Goal: Task Accomplishment & Management: Use online tool/utility

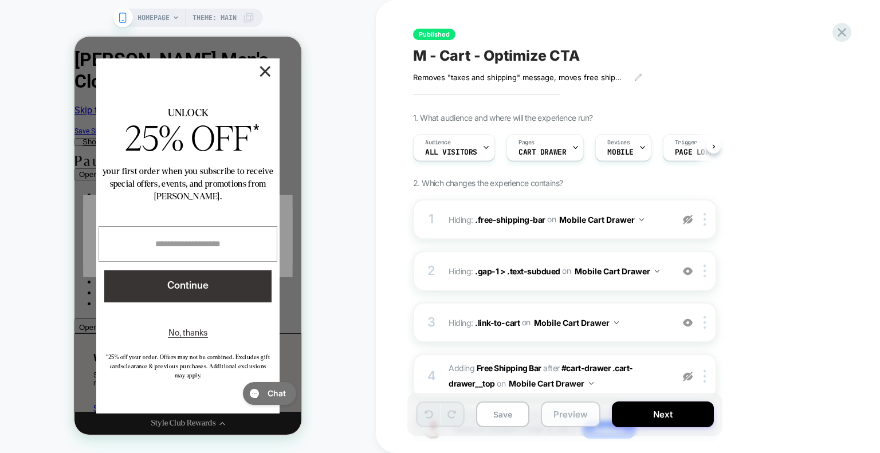
click at [574, 420] on button "Preview" at bounding box center [571, 414] width 60 height 26
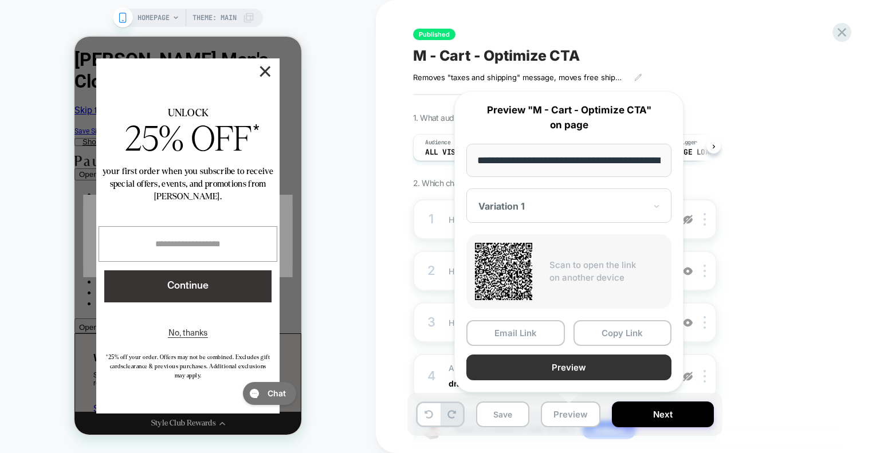
click at [581, 364] on button "Preview" at bounding box center [568, 367] width 205 height 26
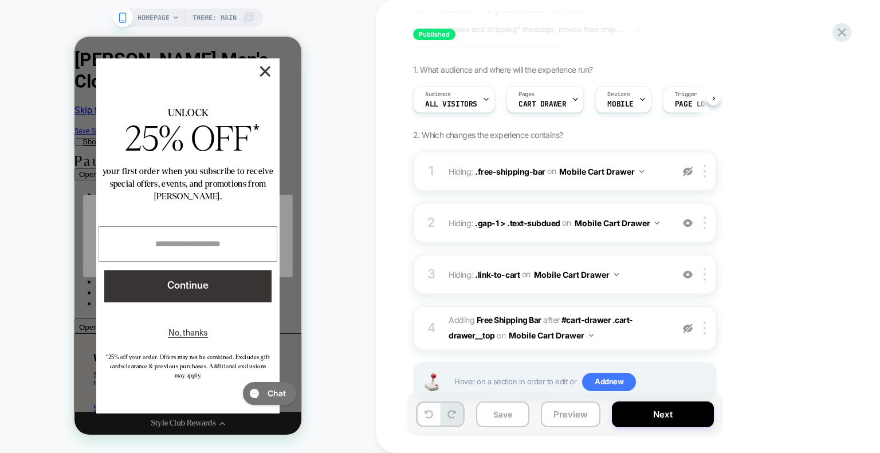
scroll to position [82, 0]
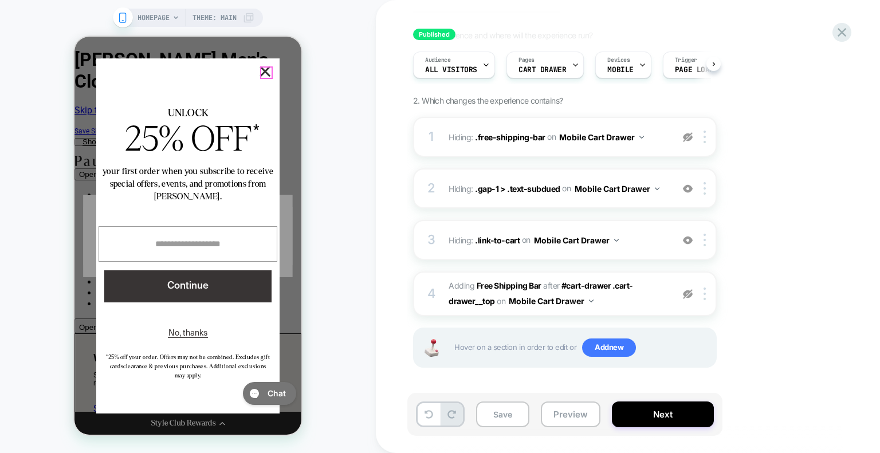
click at [266, 67] on button "×" at bounding box center [265, 71] width 10 height 10
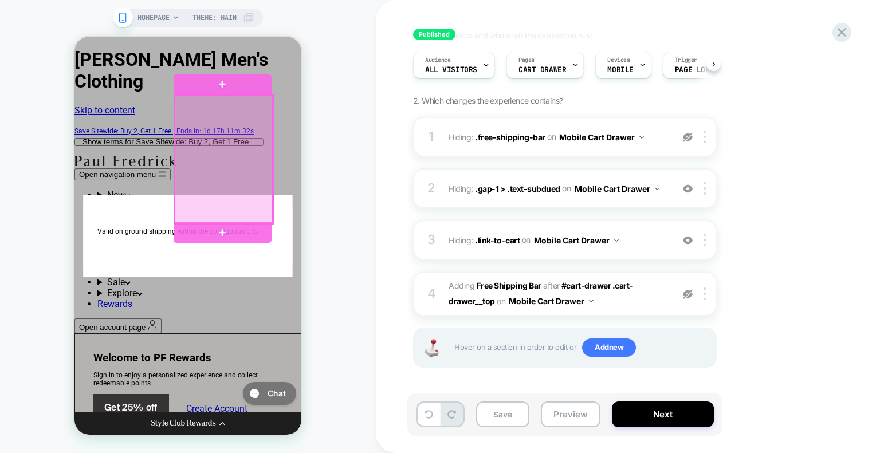
scroll to position [0, 0]
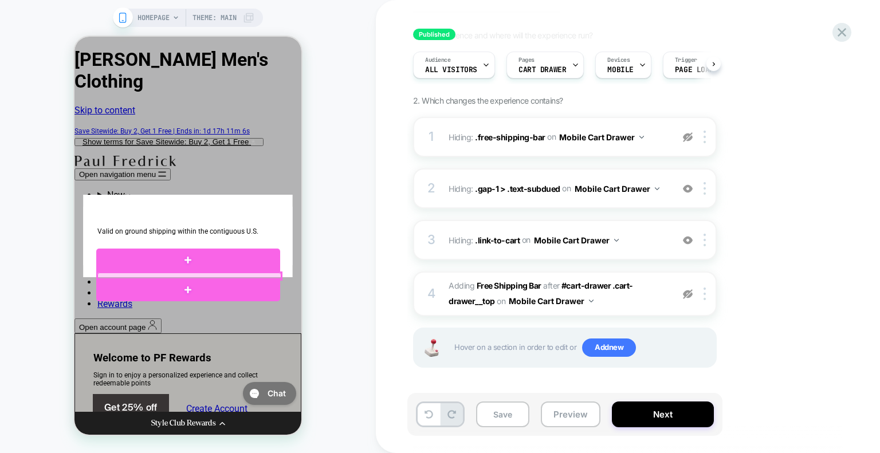
click at [182, 274] on div at bounding box center [189, 276] width 184 height 7
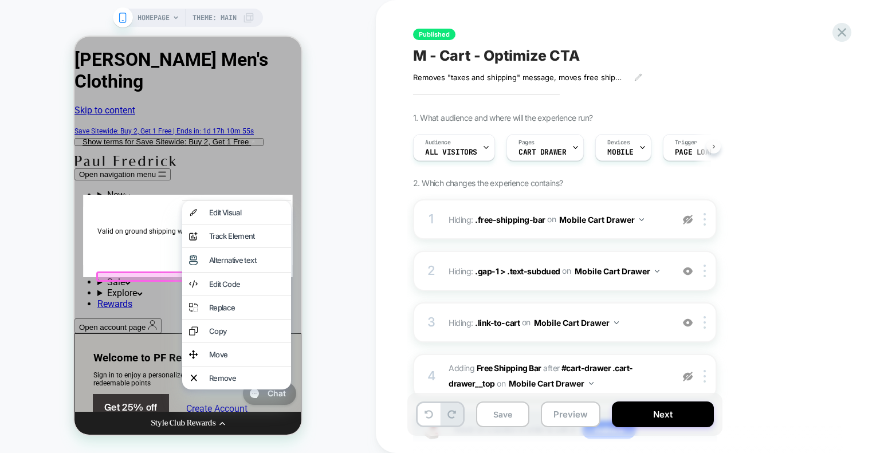
click at [715, 146] on button at bounding box center [713, 146] width 14 height 14
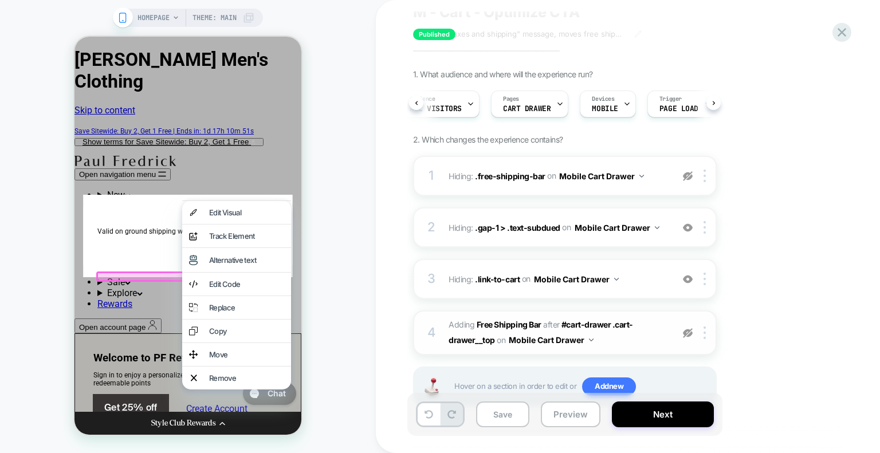
scroll to position [82, 0]
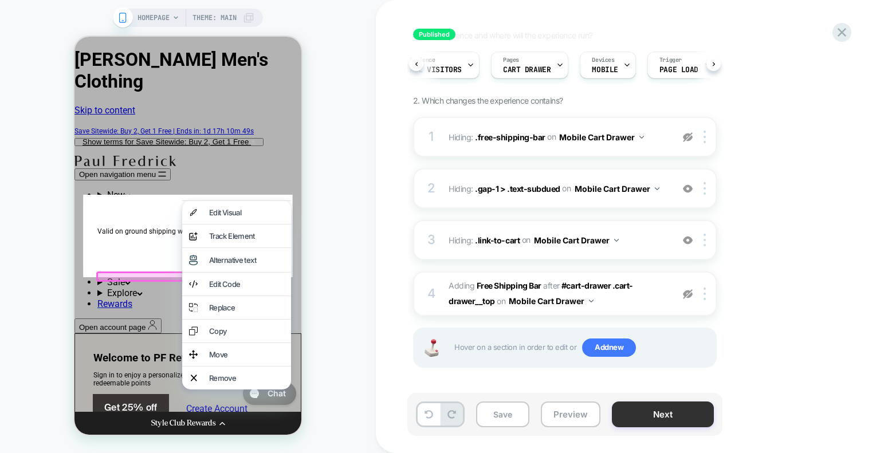
click at [662, 421] on button "Next" at bounding box center [663, 414] width 102 height 26
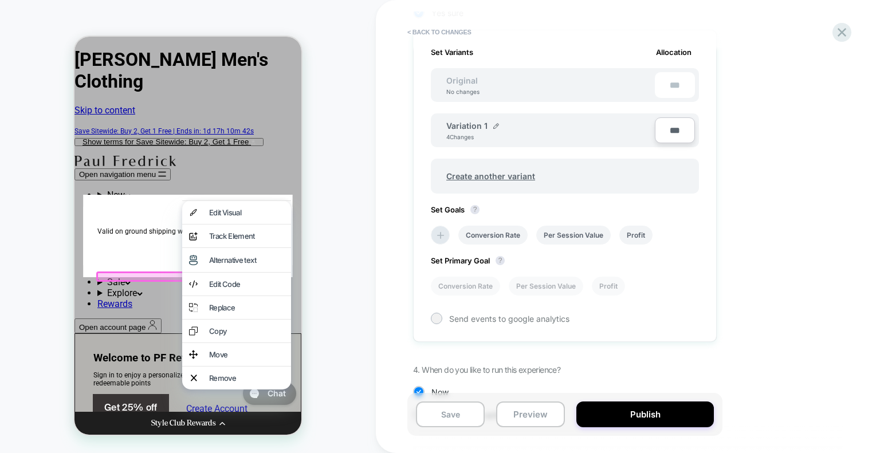
scroll to position [312, 0]
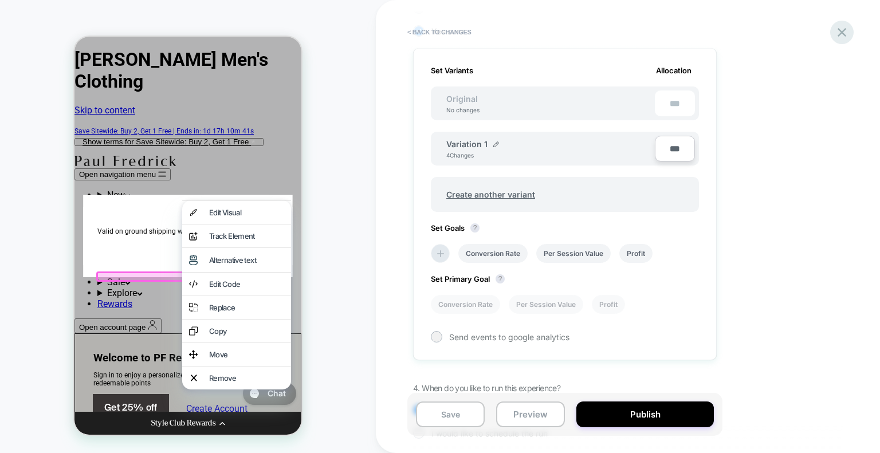
click at [841, 34] on icon at bounding box center [841, 32] width 15 height 15
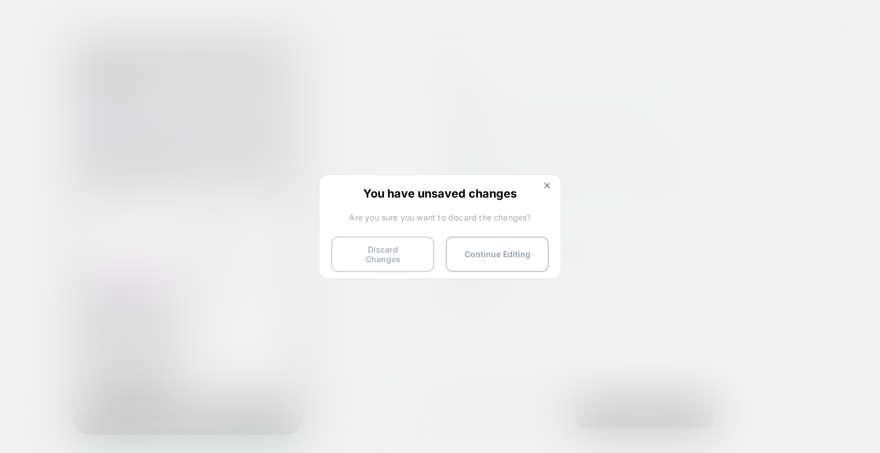
click at [407, 250] on button "Discard Changes" at bounding box center [382, 255] width 103 height 36
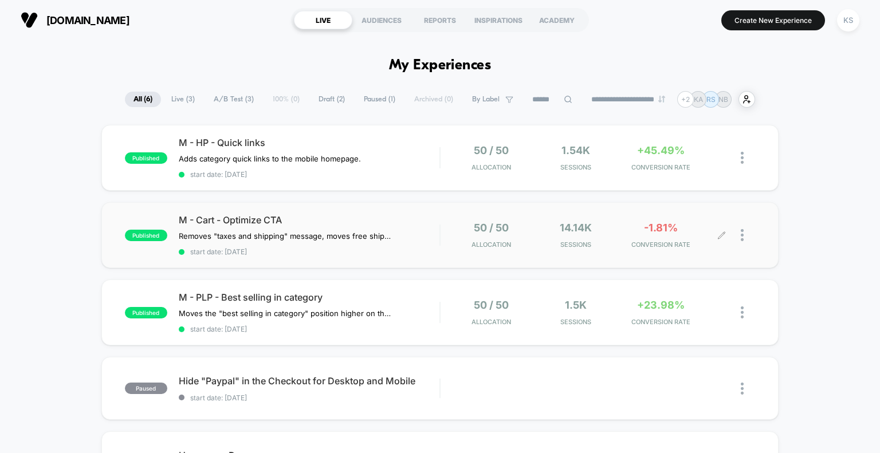
click at [738, 237] on div at bounding box center [739, 235] width 34 height 27
click at [745, 234] on div at bounding box center [747, 235] width 14 height 27
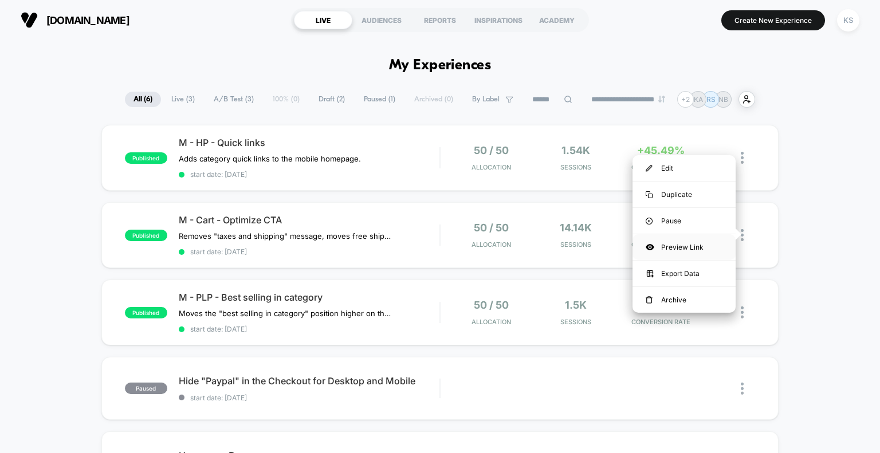
click at [691, 242] on div "Preview Link" at bounding box center [683, 247] width 103 height 26
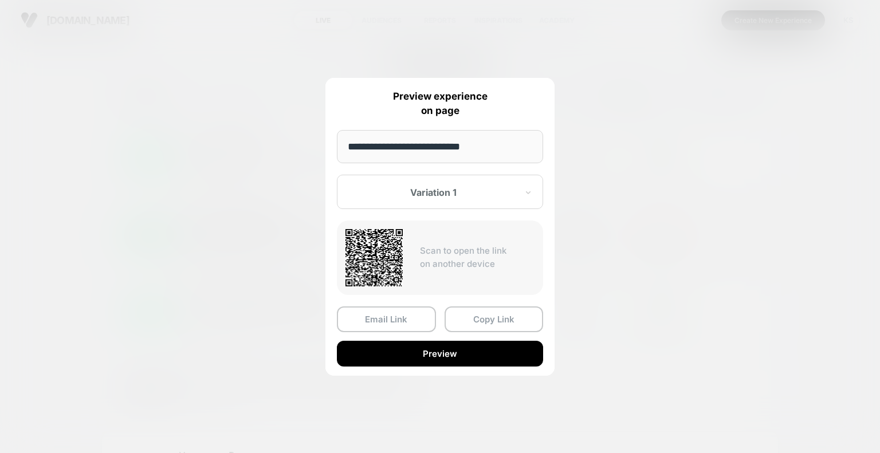
click at [433, 187] on div at bounding box center [433, 192] width 168 height 11
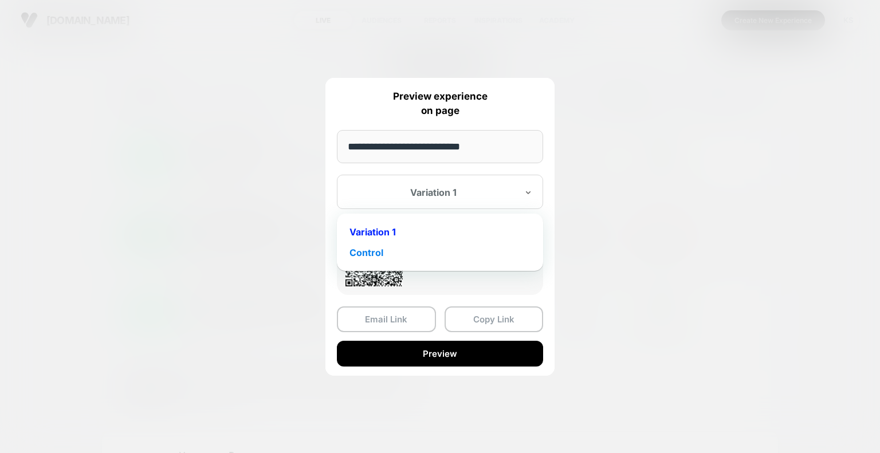
click at [409, 254] on div "Control" at bounding box center [439, 252] width 195 height 21
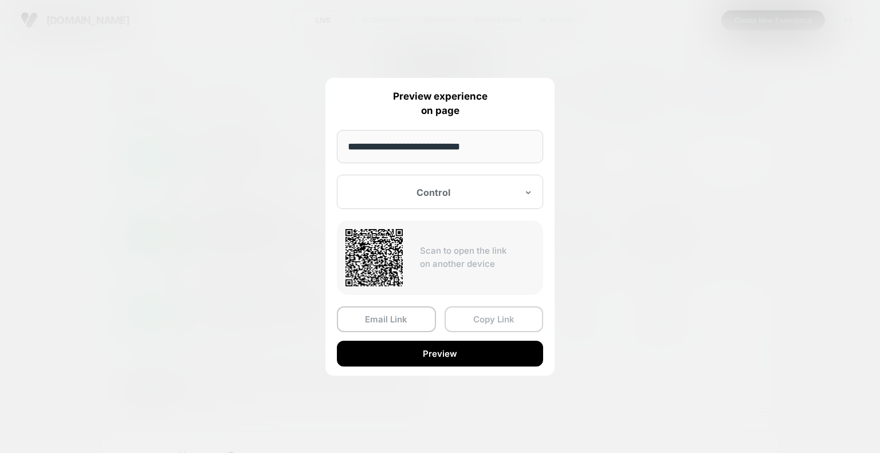
click at [470, 327] on button "Copy Link" at bounding box center [493, 319] width 99 height 26
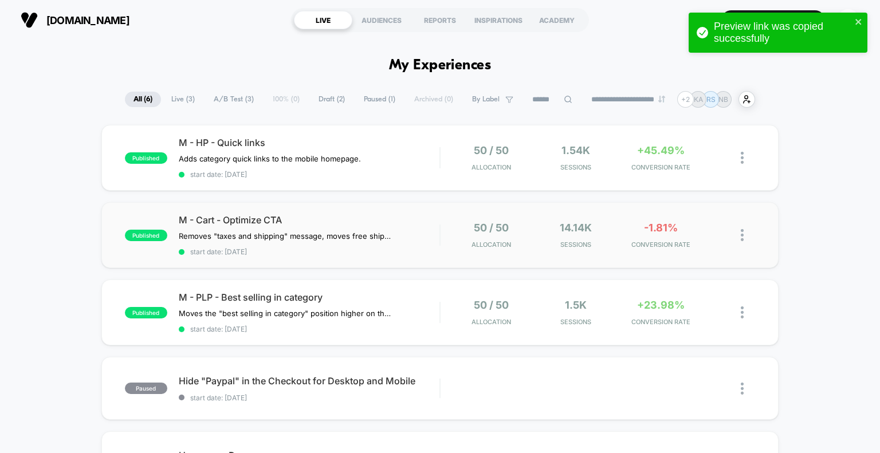
click at [743, 234] on img at bounding box center [741, 235] width 3 height 12
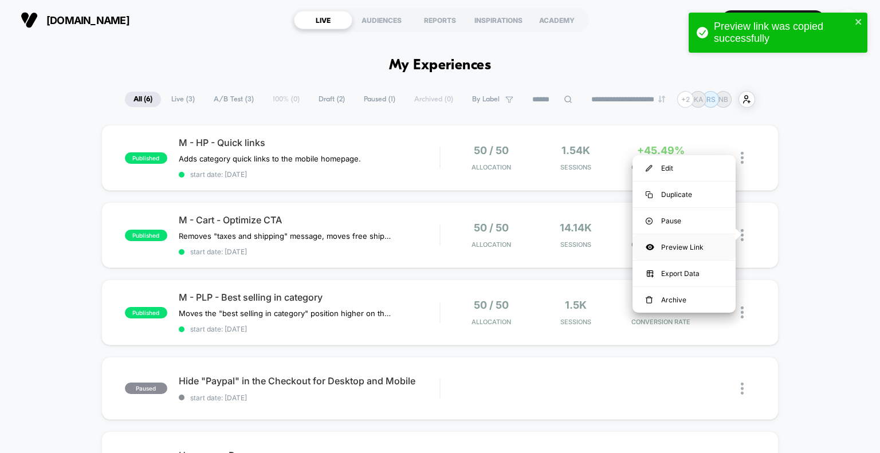
click at [690, 254] on div "Preview Link" at bounding box center [683, 247] width 103 height 26
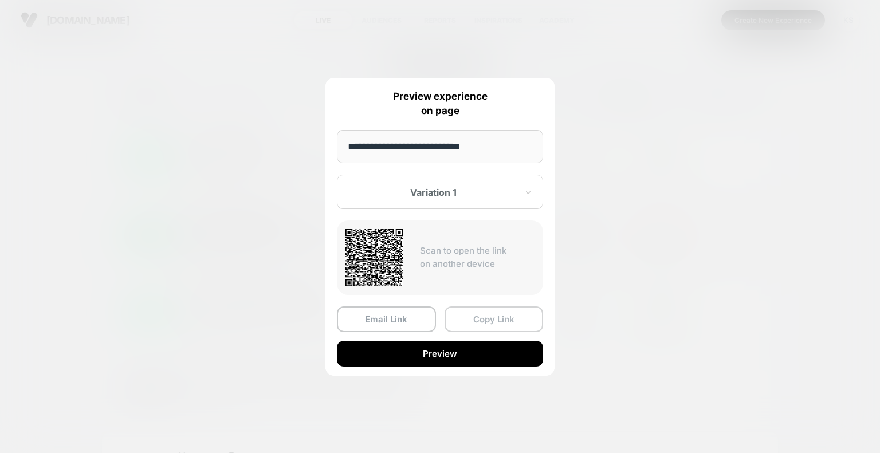
click at [475, 321] on button "Copy Link" at bounding box center [493, 319] width 99 height 26
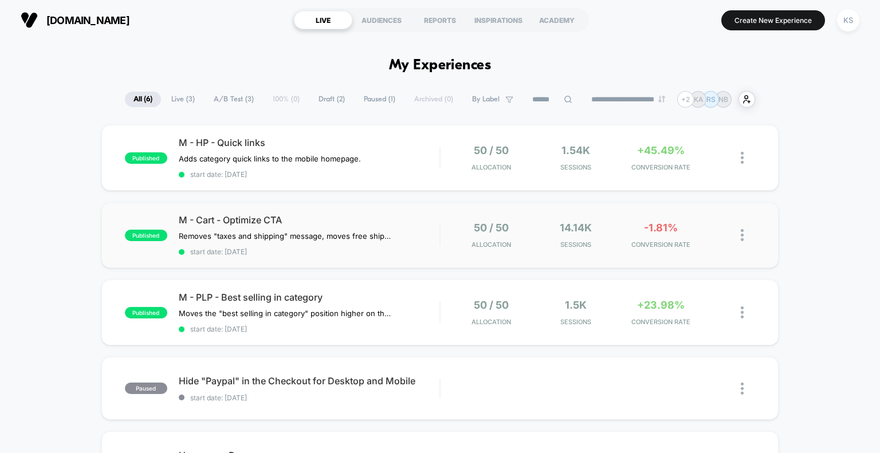
click at [33, 273] on div "published M - HP - Quick links Adds category quick links to the mobile homepage…" at bounding box center [440, 375] width 880 height 501
